Goal: Check status

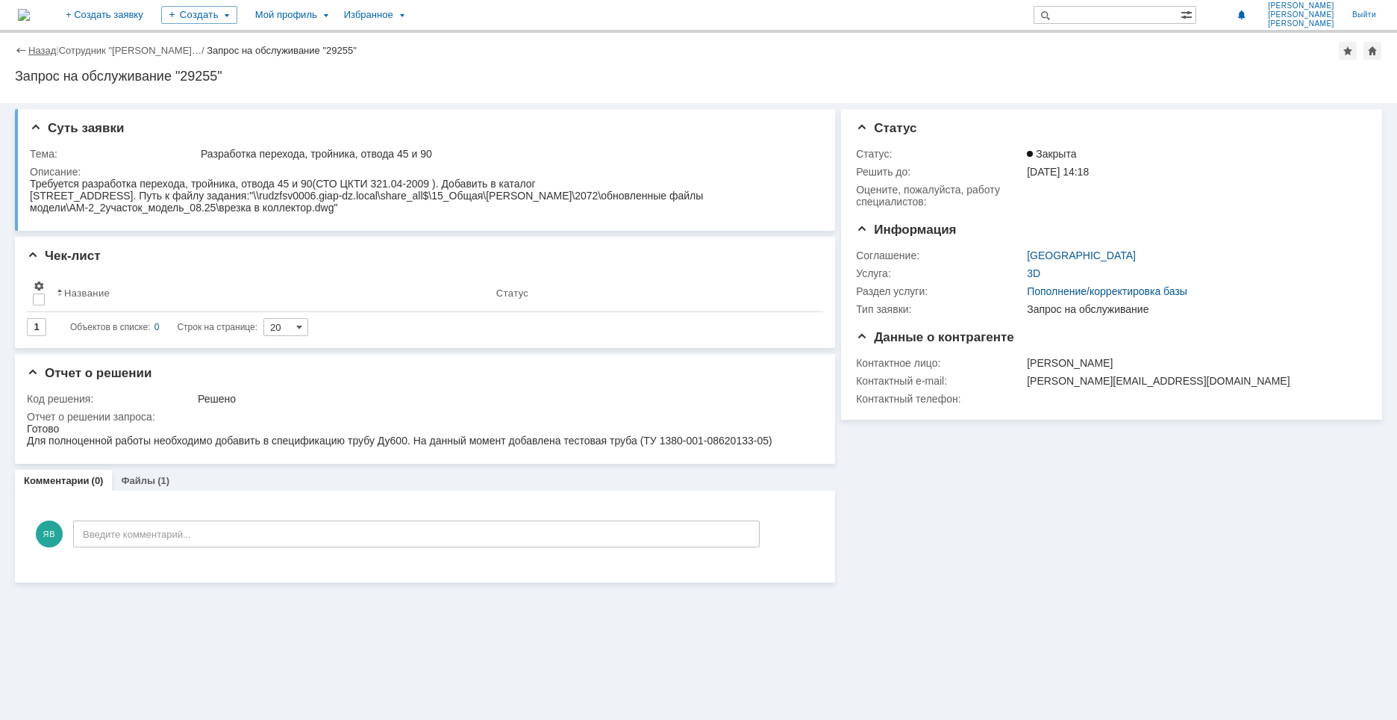
click at [44, 52] on link "Назад" at bounding box center [42, 50] width 28 height 11
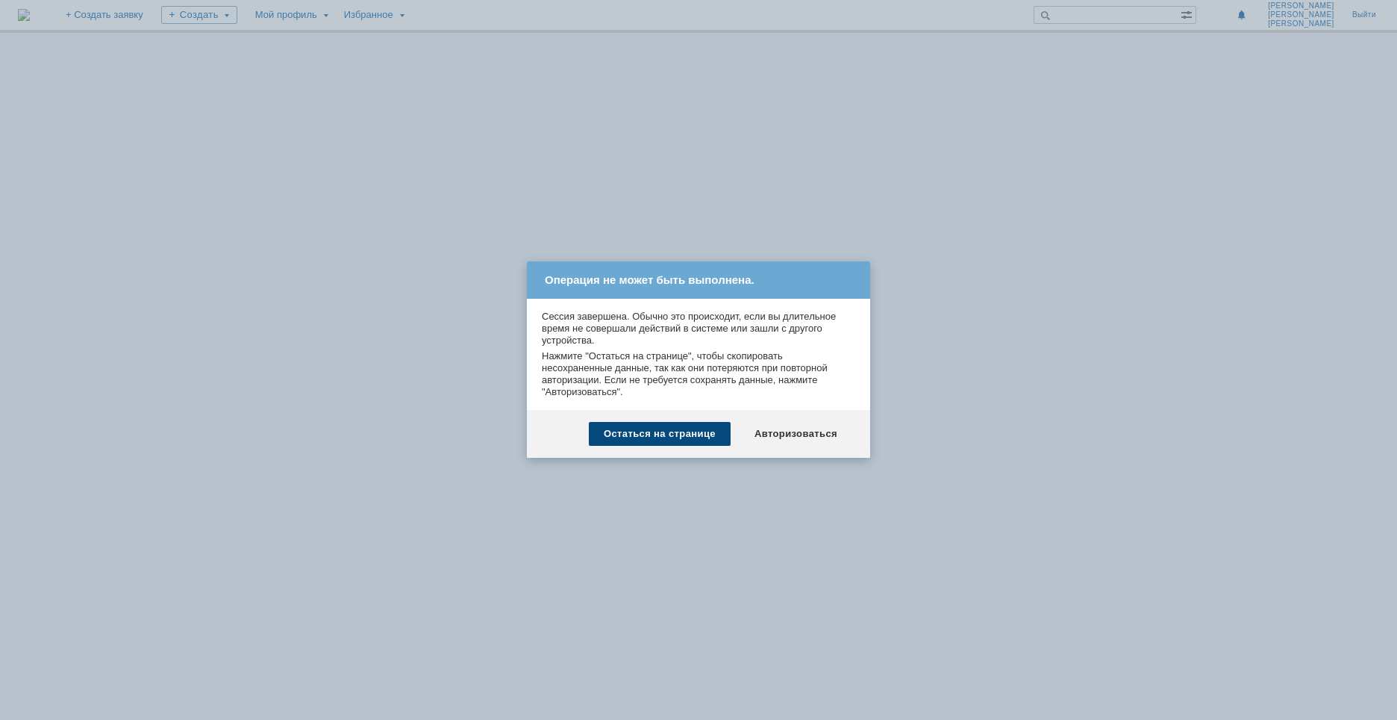
click at [681, 428] on div "Остаться на странице" at bounding box center [660, 434] width 142 height 24
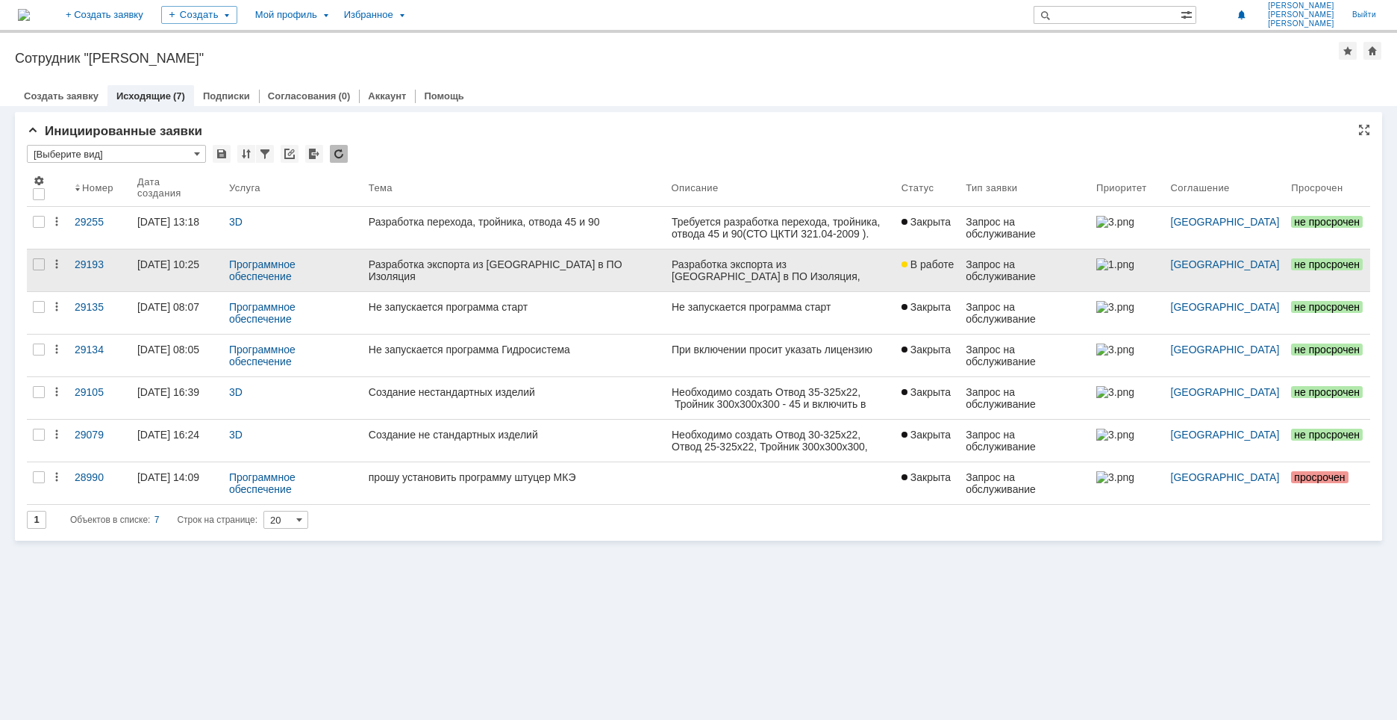
click at [911, 273] on link "В работе" at bounding box center [928, 270] width 64 height 42
